Goal: Task Accomplishment & Management: Complete application form

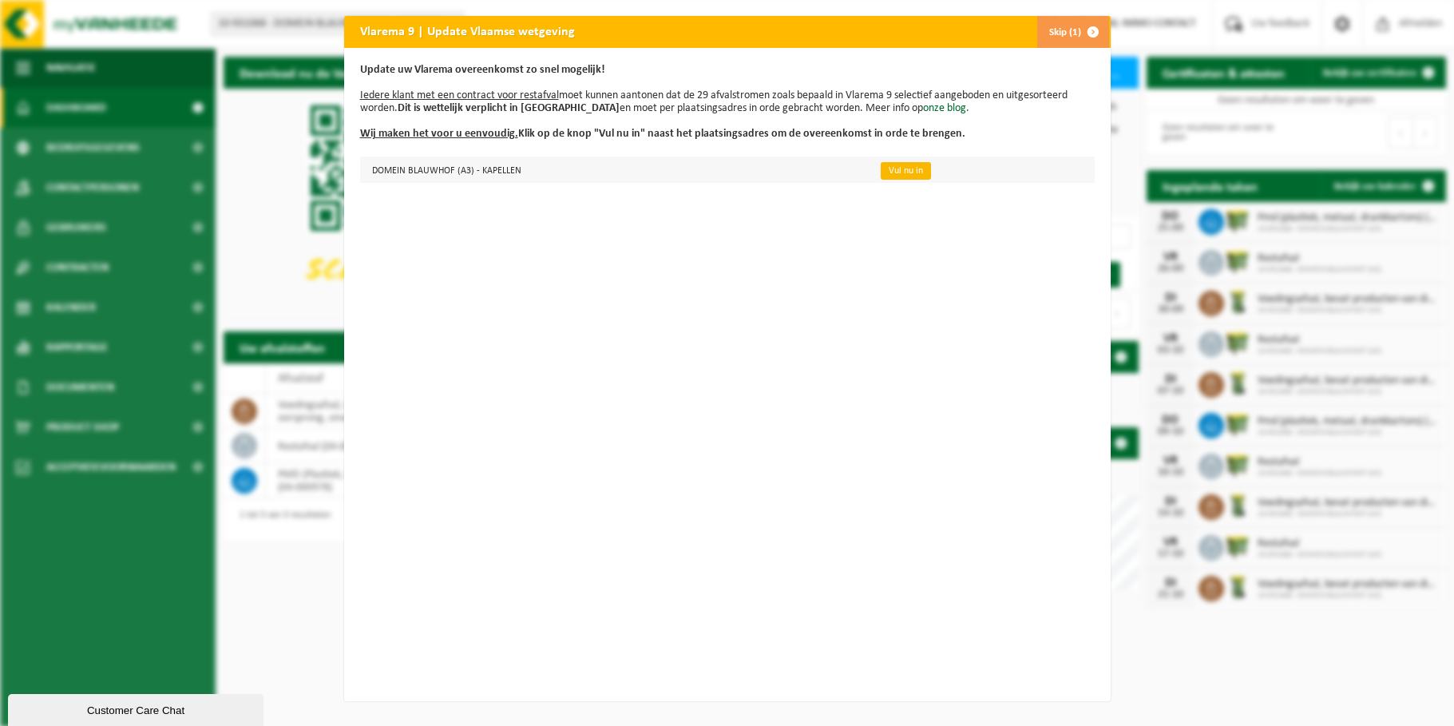
click at [890, 171] on link "Vul nu in" at bounding box center [906, 171] width 50 height 18
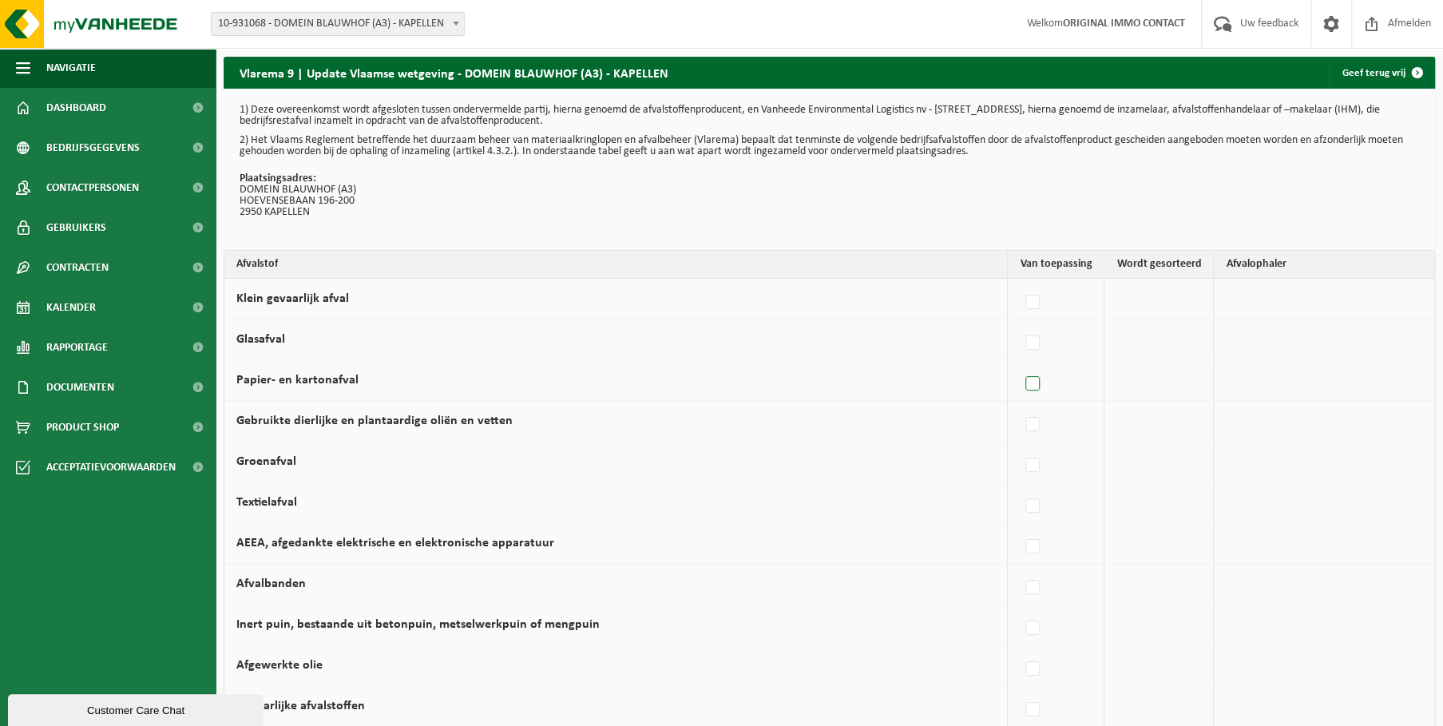
click at [1039, 384] on label at bounding box center [1033, 384] width 22 height 24
click at [1019, 364] on input "Papier- en kartonafval" at bounding box center [1019, 363] width 1 height 1
checkbox input "true"
click at [1035, 461] on label at bounding box center [1029, 465] width 22 height 24
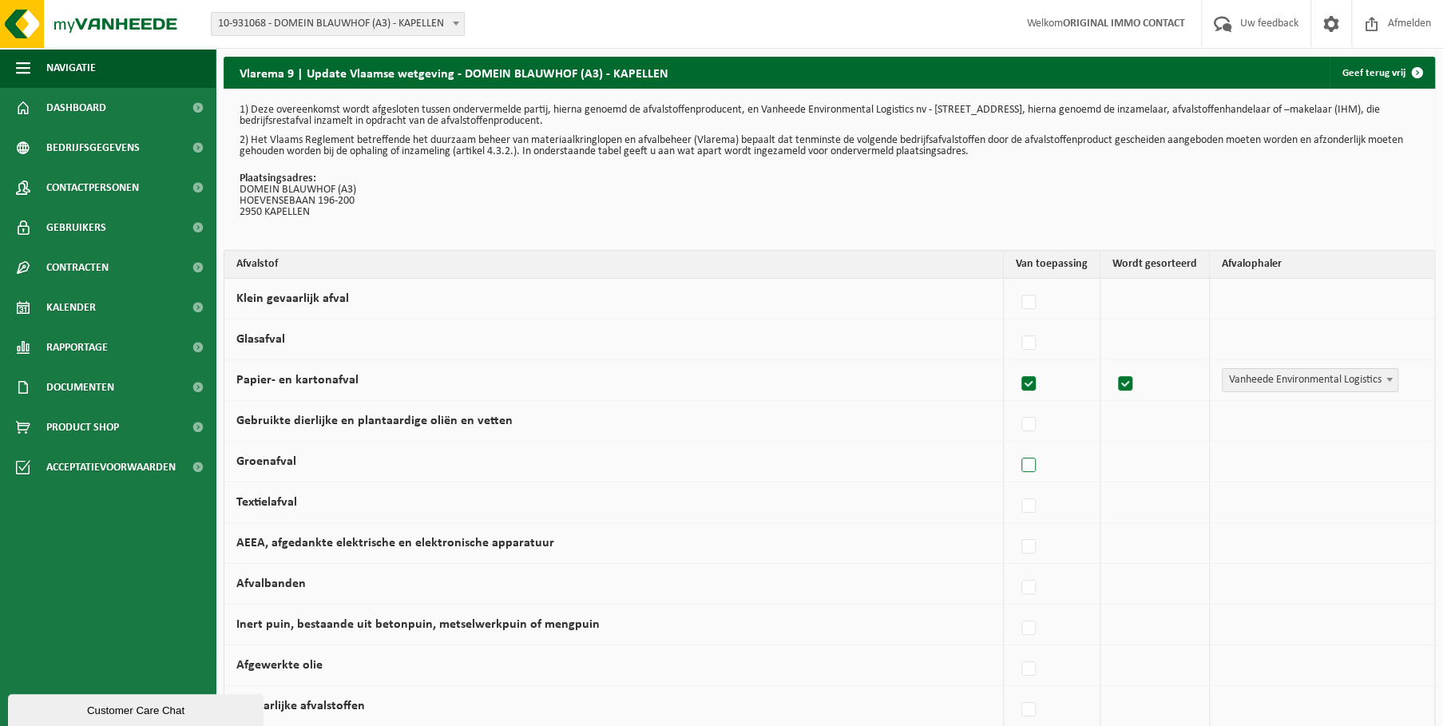
click at [1015, 445] on input "Groenafval" at bounding box center [1015, 445] width 1 height 1
checkbox input "true"
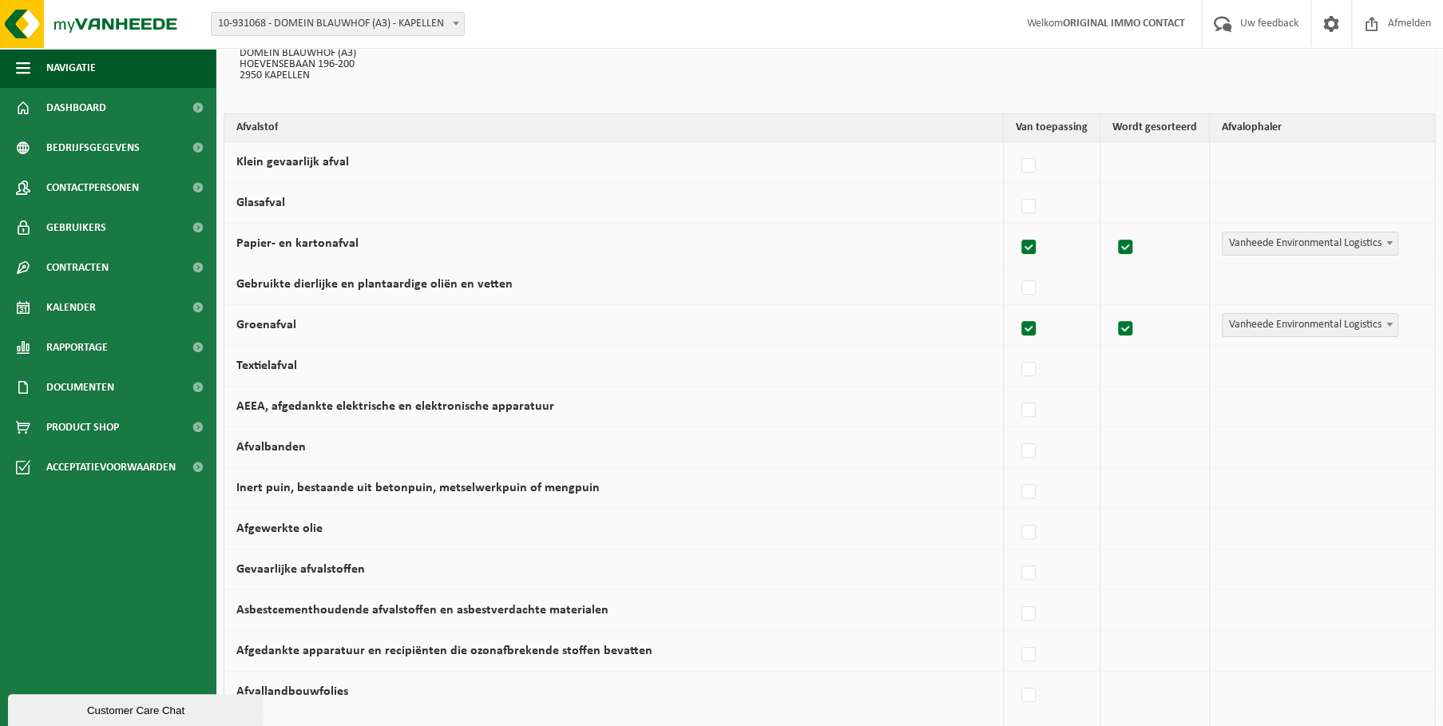
scroll to position [76, 0]
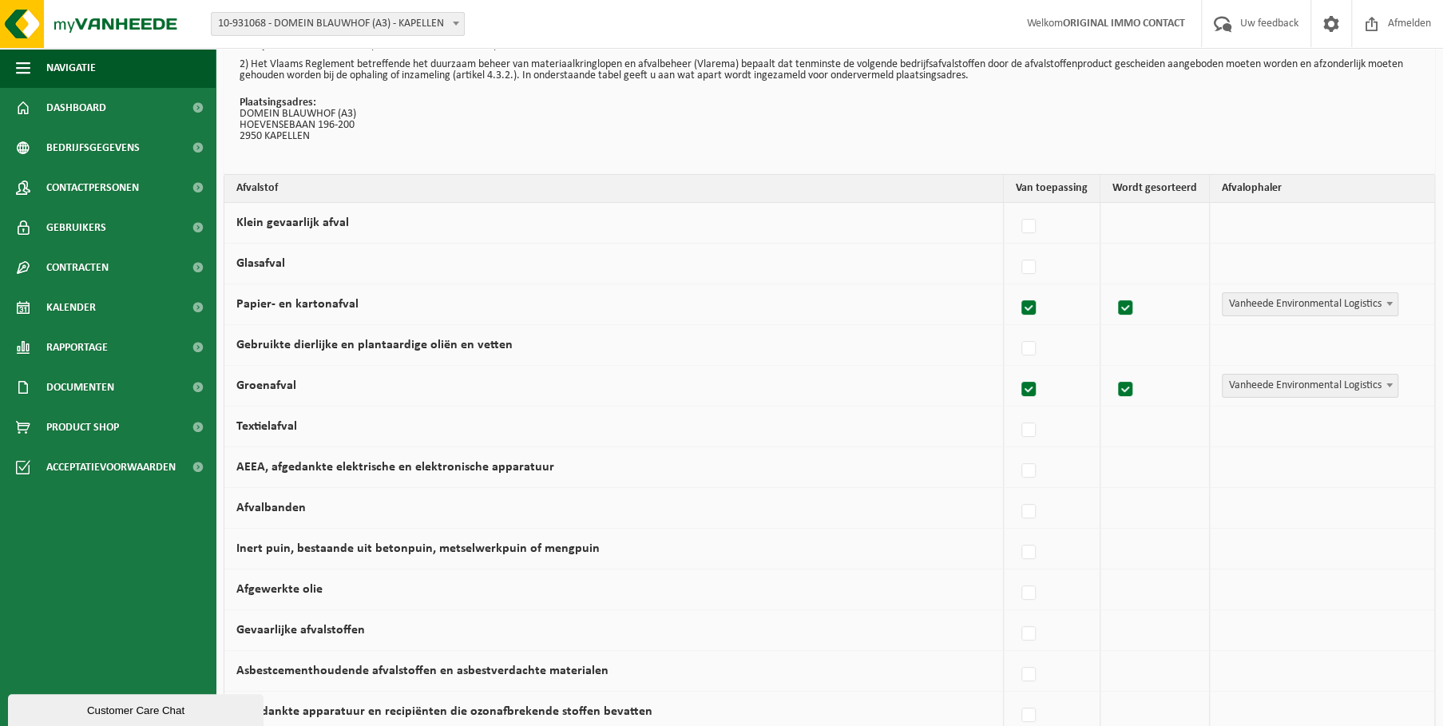
click at [1031, 307] on label at bounding box center [1029, 308] width 22 height 24
click at [1015, 288] on input "Papier- en kartonafval" at bounding box center [1015, 287] width 1 height 1
checkbox input "false"
click at [1030, 387] on label at bounding box center [1029, 390] width 22 height 24
click at [1015, 370] on input "Groenafval" at bounding box center [1015, 369] width 1 height 1
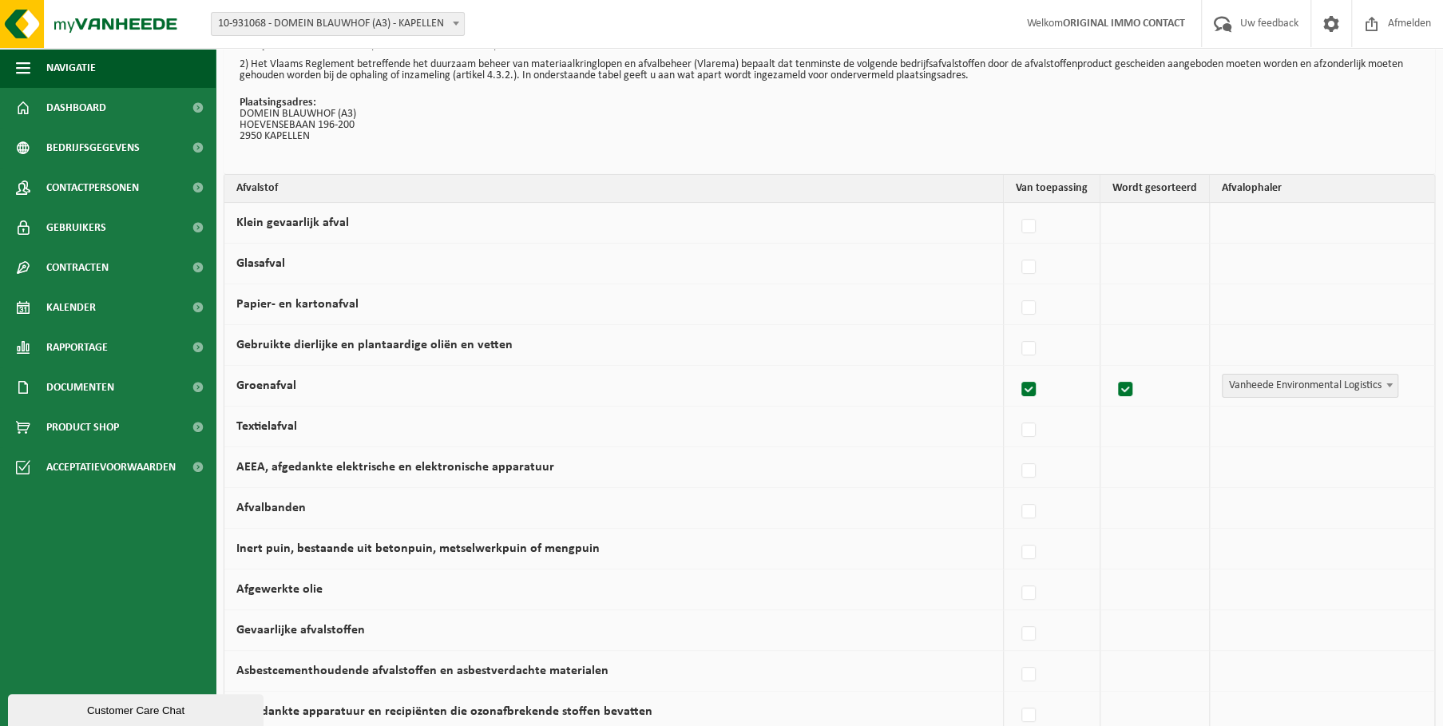
checkbox input "false"
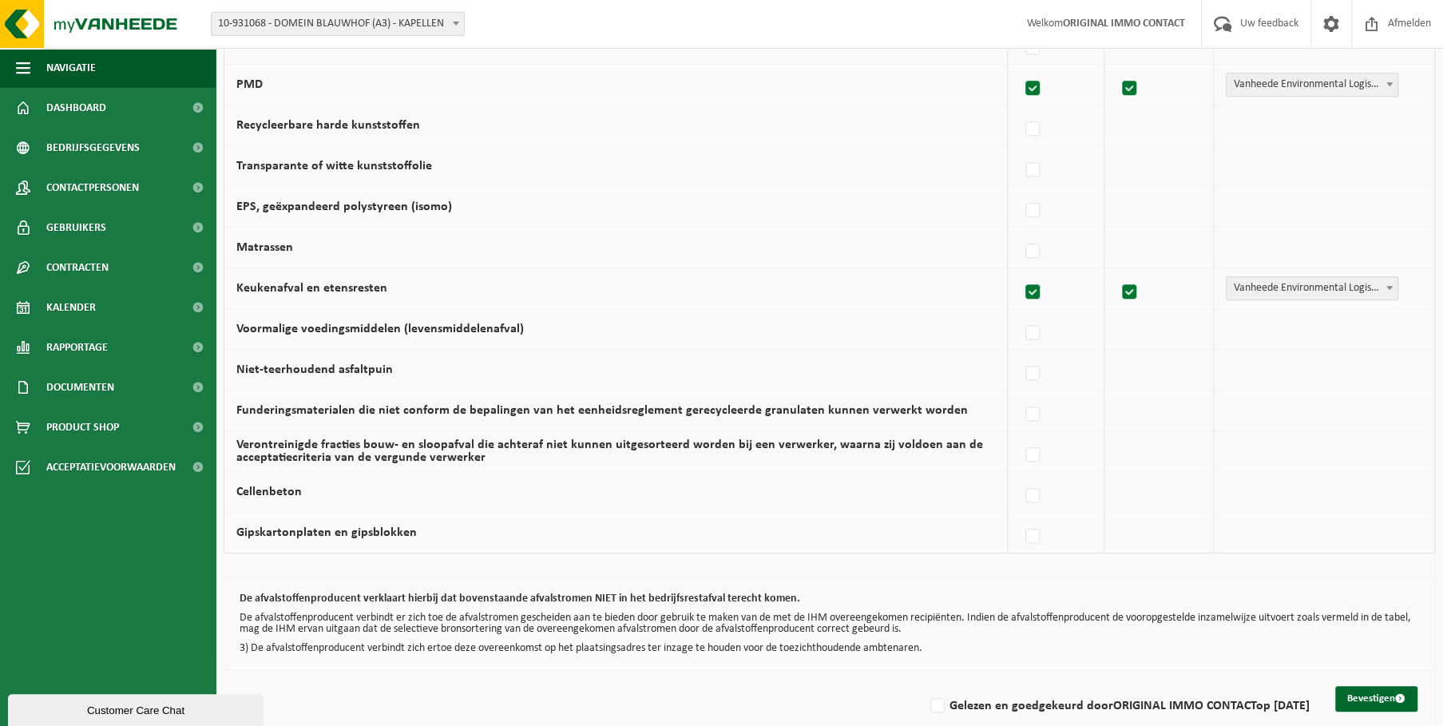
scroll to position [928, 0]
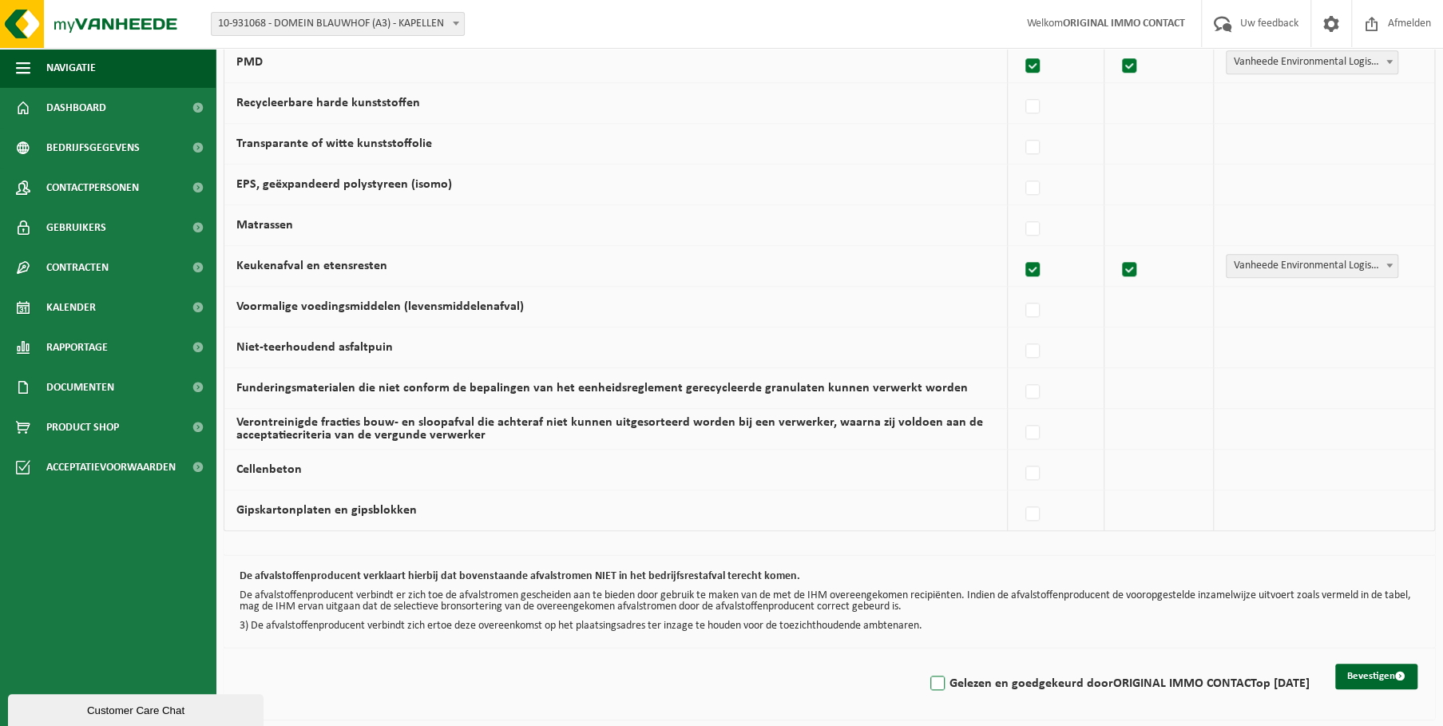
click at [928, 678] on label "Gelezen en goedgekeurd door ORIGINAL IMMO CONTACT op 24/09/25" at bounding box center [1118, 683] width 382 height 24
click at [924, 663] on input "Gelezen en goedgekeurd door ORIGINAL IMMO CONTACT op 24/09/25" at bounding box center [924, 663] width 1 height 1
checkbox input "true"
click at [1364, 669] on button "Bevestigen" at bounding box center [1376, 676] width 82 height 26
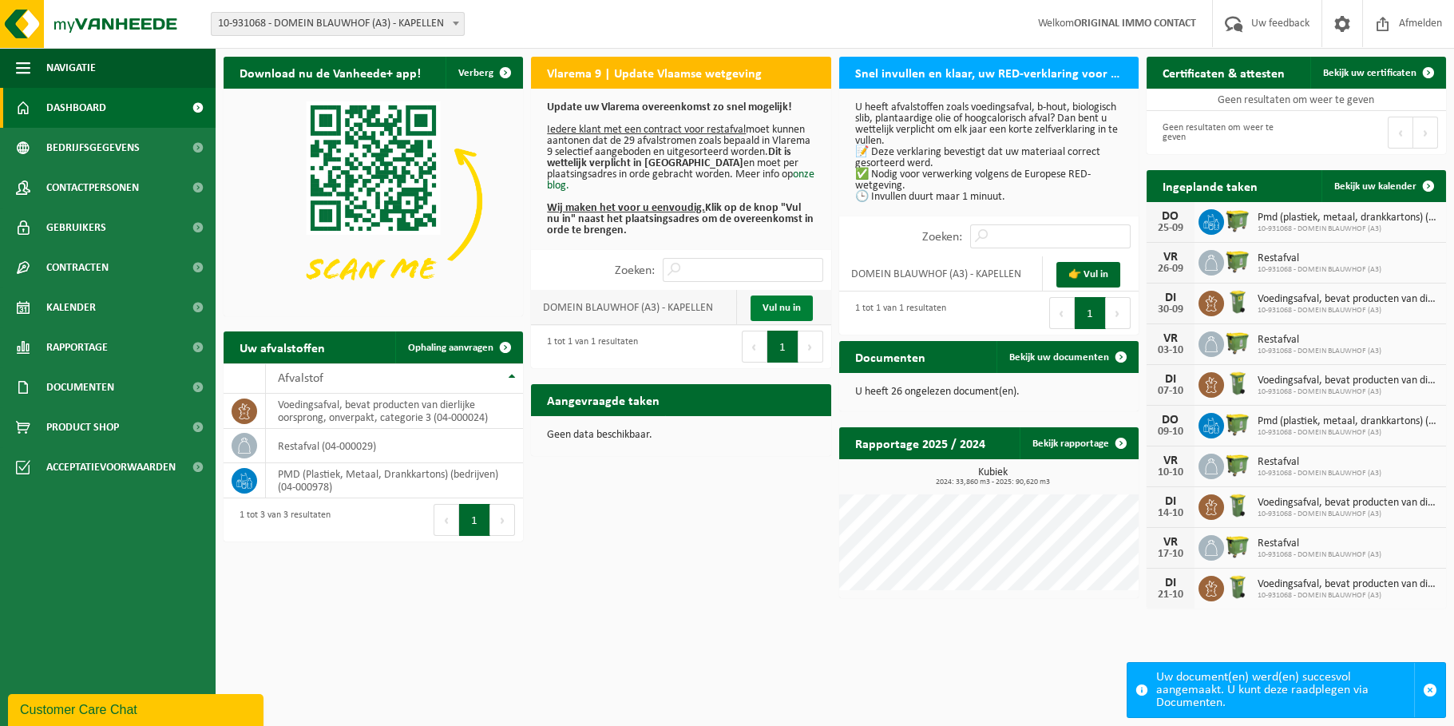
click at [771, 303] on link "Vul nu in" at bounding box center [781, 308] width 62 height 26
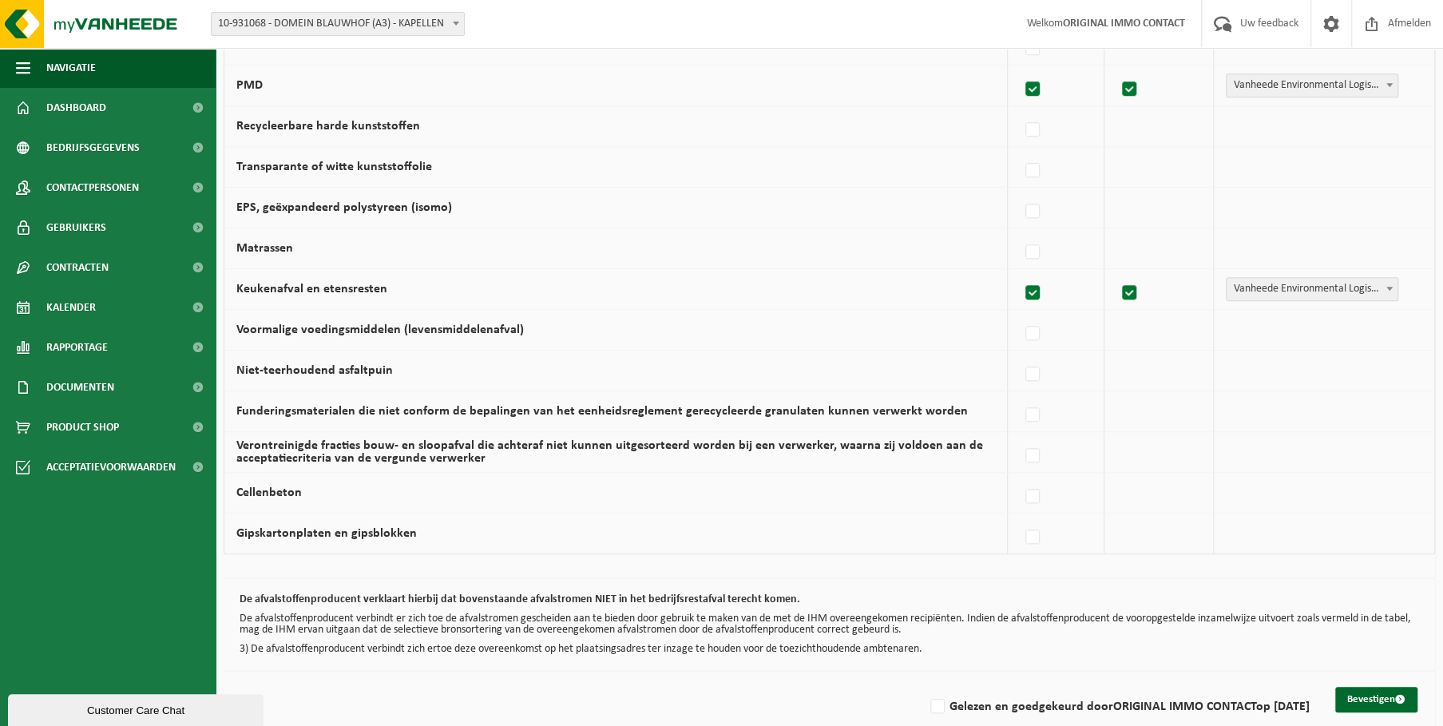
scroll to position [928, 0]
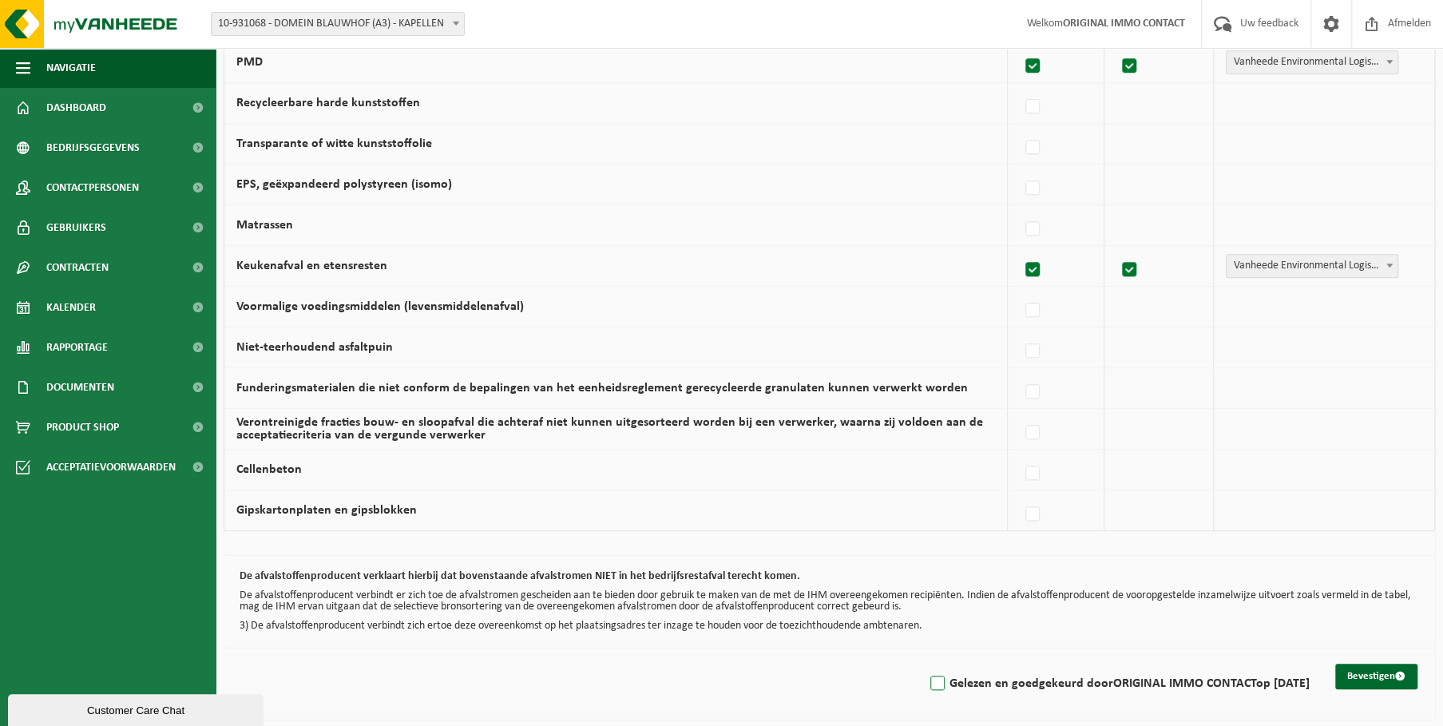
click at [927, 675] on label "Gelezen en goedgekeurd door ORIGINAL IMMO CONTACT op 24/09/25" at bounding box center [1118, 683] width 382 height 24
click at [924, 663] on input "Gelezen en goedgekeurd door ORIGINAL IMMO CONTACT op 24/09/25" at bounding box center [924, 663] width 1 height 1
checkbox input "true"
click at [1379, 673] on button "Bevestigen" at bounding box center [1376, 676] width 82 height 26
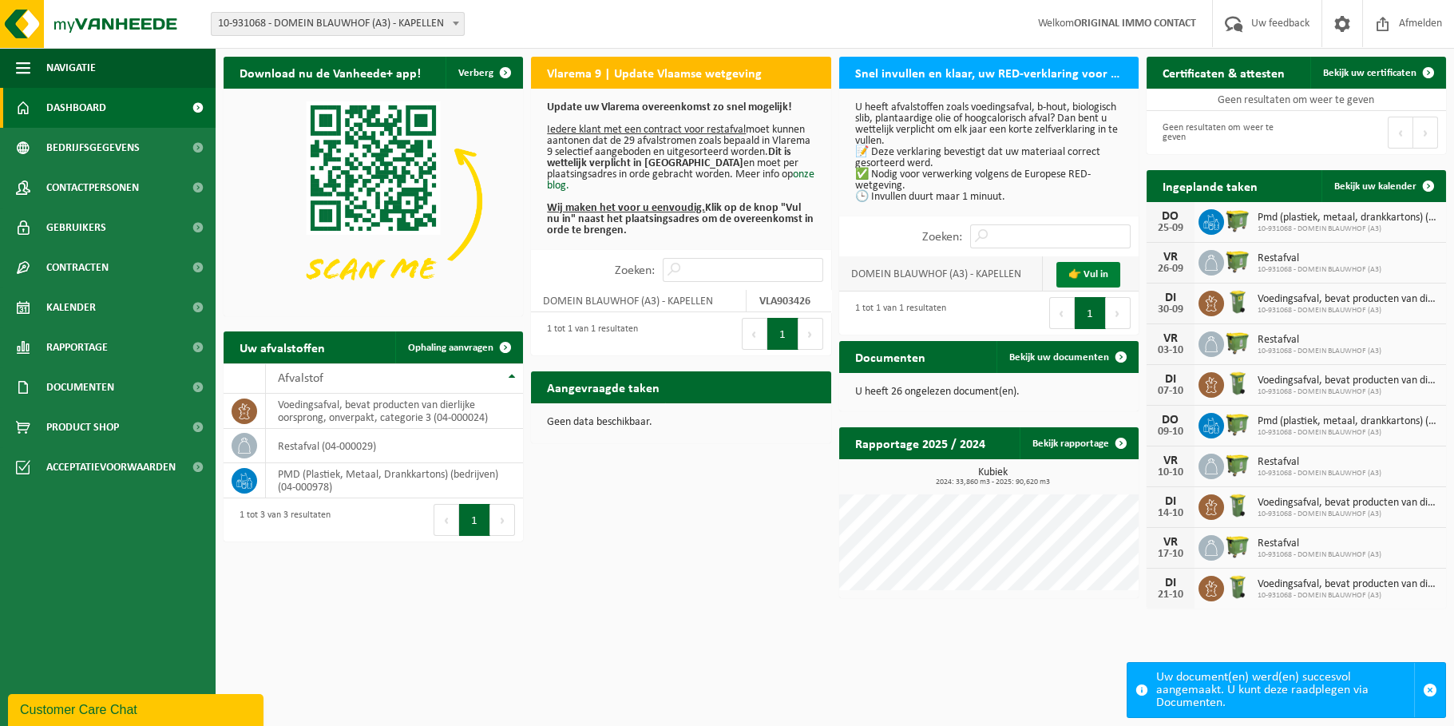
click at [1092, 271] on link "👉 Vul in" at bounding box center [1088, 275] width 64 height 26
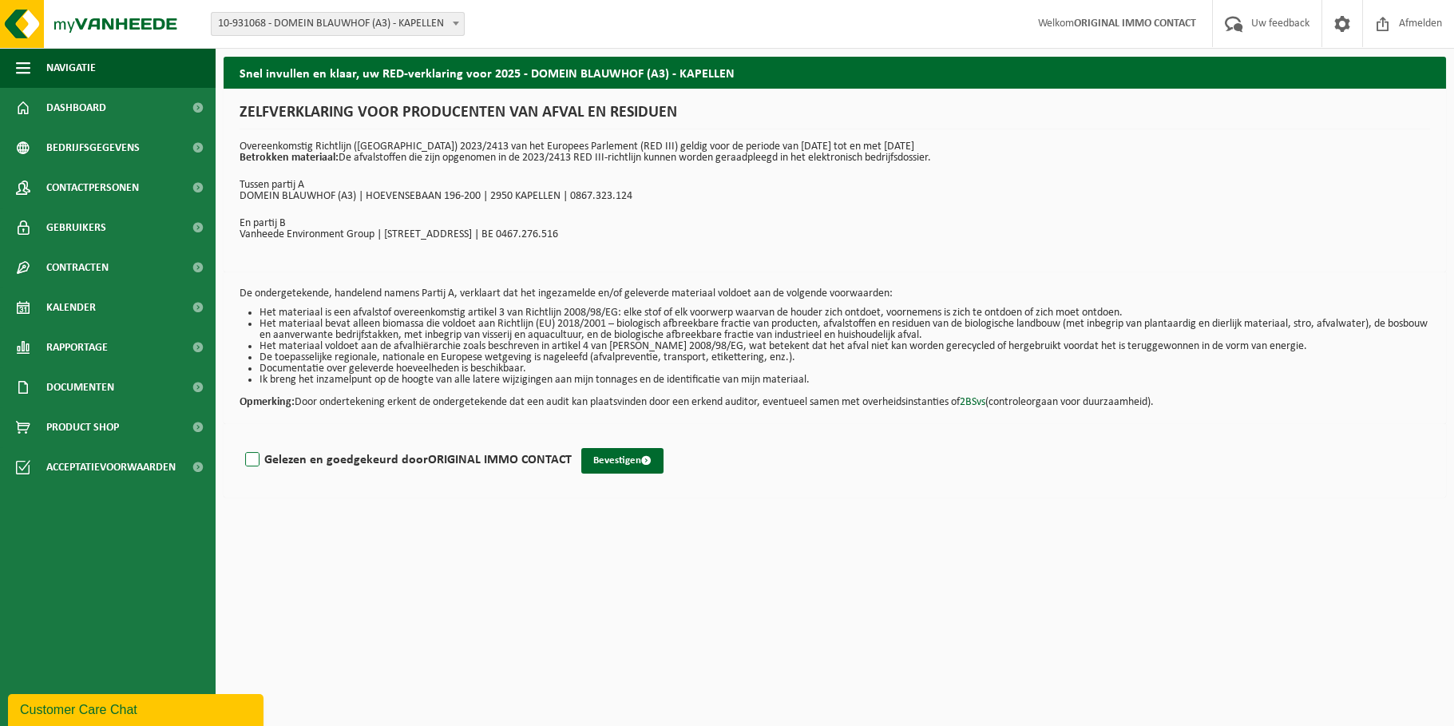
click at [262, 456] on label "Gelezen en goedgekeurd door ORIGINAL IMMO CONTACT" at bounding box center [407, 460] width 330 height 24
click at [572, 440] on input "Gelezen en goedgekeurd door ORIGINAL IMMO CONTACT" at bounding box center [572, 439] width 1 height 1
checkbox input "true"
click at [608, 457] on button "Bevestigen" at bounding box center [622, 461] width 82 height 26
